Goal: Information Seeking & Learning: Learn about a topic

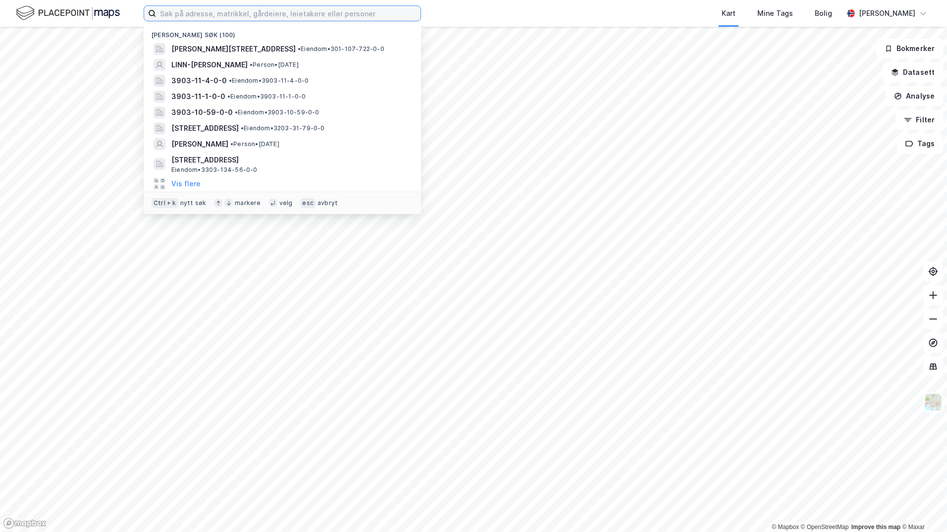
click at [312, 13] on input at bounding box center [288, 13] width 264 height 15
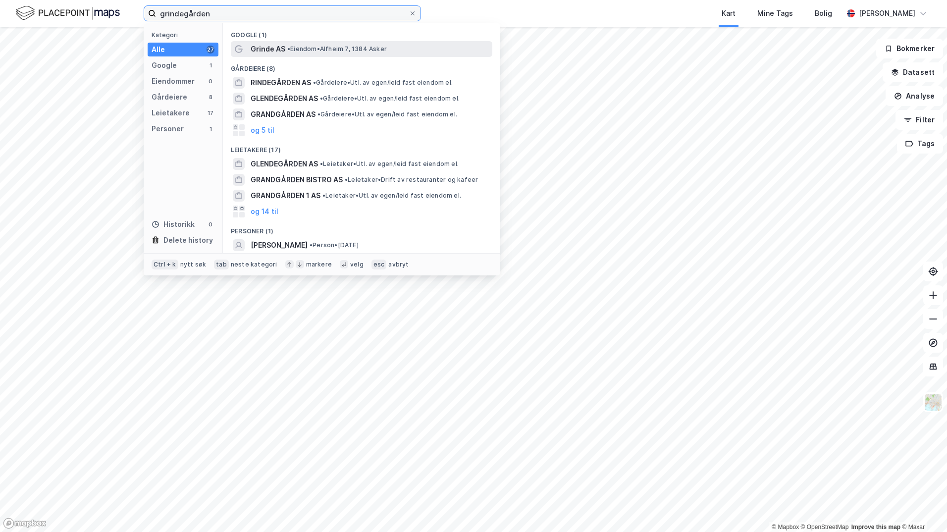
type input "grindegården"
click at [303, 44] on div "Grinde AS • [PERSON_NAME] 7, 1384 Asker" at bounding box center [371, 49] width 240 height 12
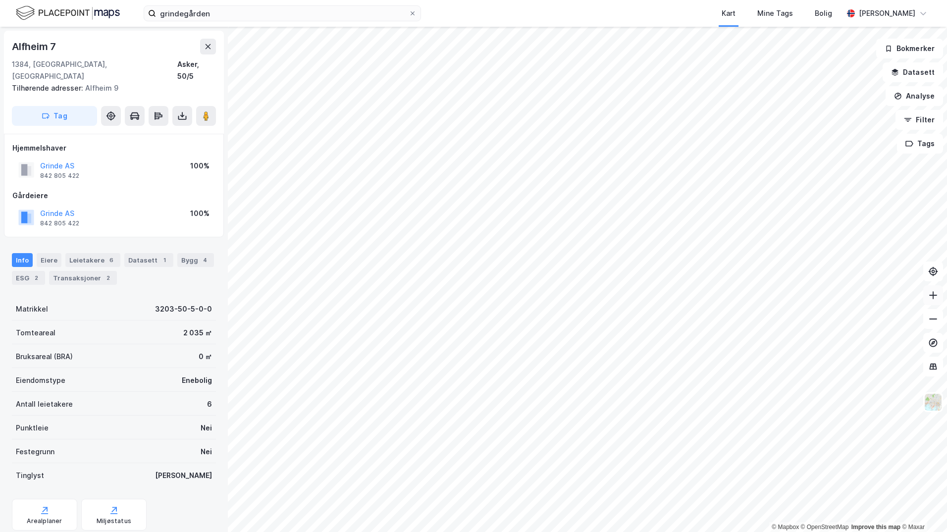
click at [935, 294] on icon at bounding box center [933, 295] width 10 height 10
